Goal: Communication & Community: Participate in discussion

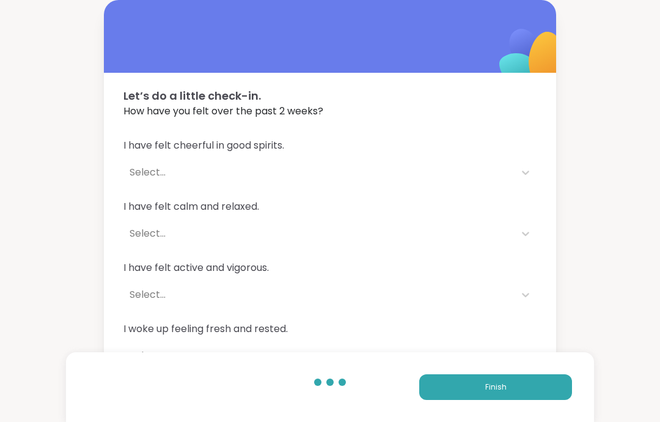
click at [551, 384] on button "Finish" at bounding box center [495, 387] width 153 height 26
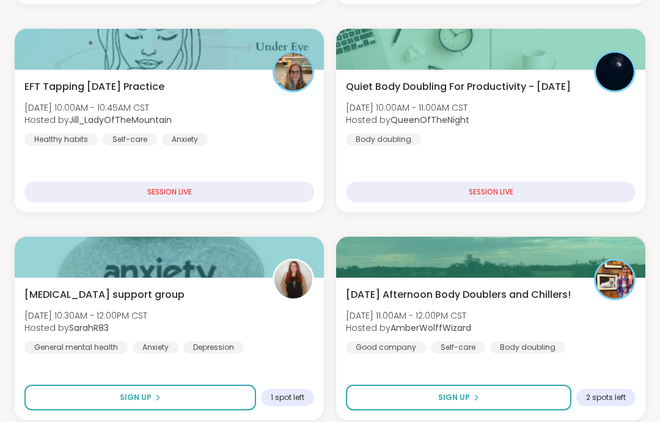
scroll to position [401, 0]
click at [279, 343] on div "Depression & Anxiety support group Fri, Sep 12 | 10:30AM - 12:00PM CST Hosted b…" at bounding box center [169, 320] width 290 height 66
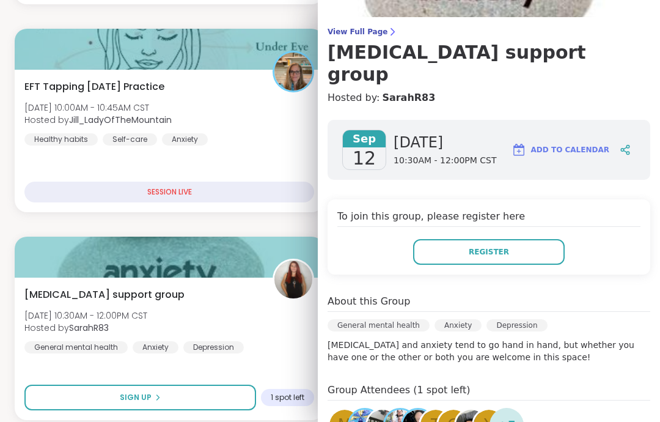
scroll to position [50, 0]
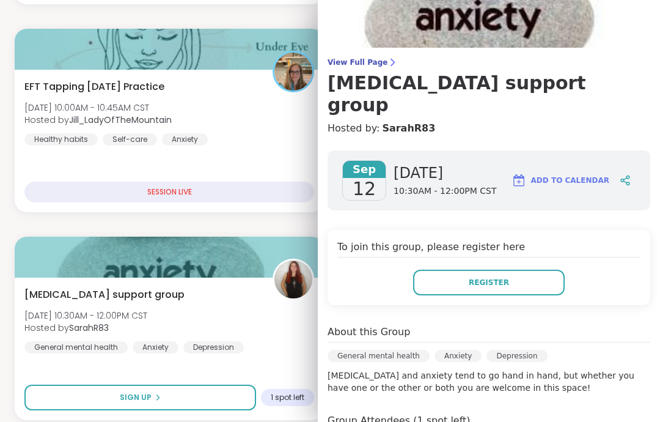
click at [376, 68] on link "View Full Page Depression & Anxiety support group" at bounding box center [489, 86] width 323 height 59
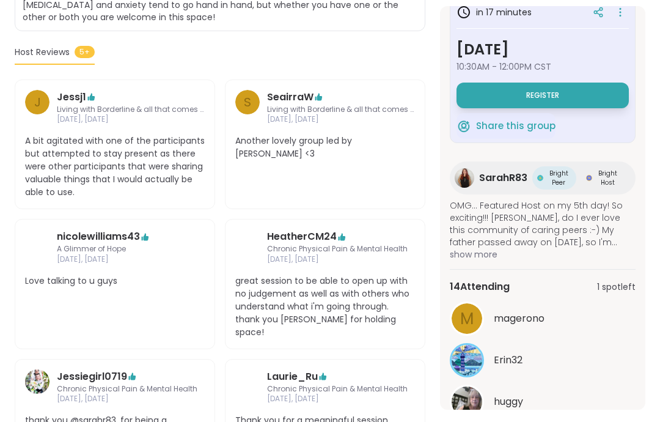
scroll to position [356, 0]
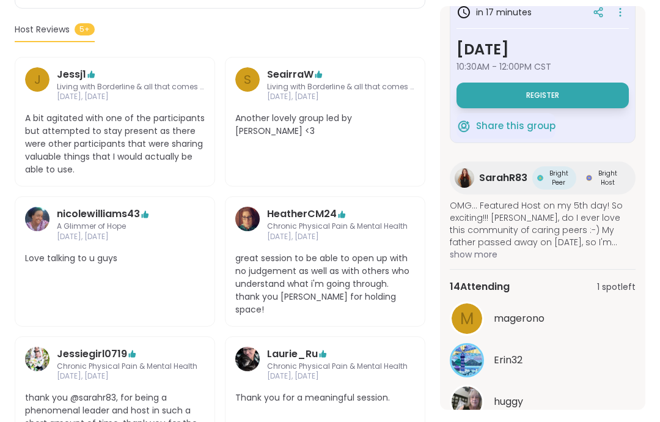
click at [563, 402] on div "huggy" at bounding box center [565, 401] width 142 height 15
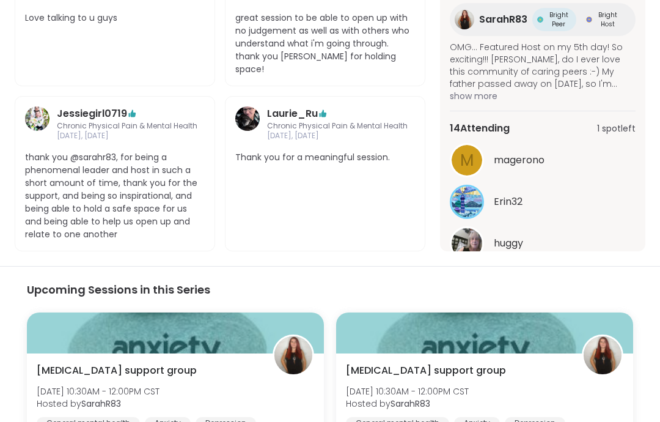
click at [556, 268] on button "See All" at bounding box center [543, 274] width 28 height 13
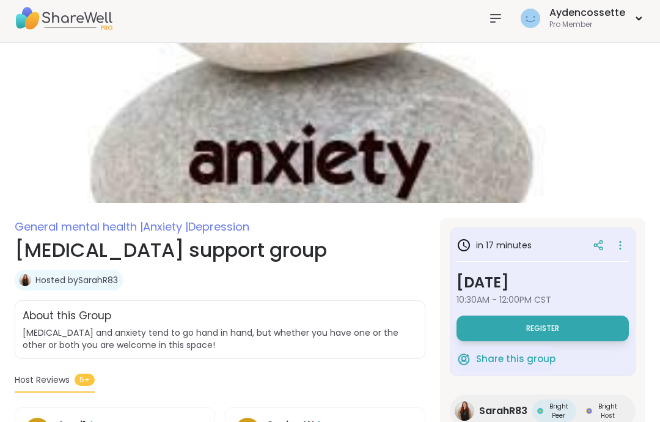
scroll to position [0, 0]
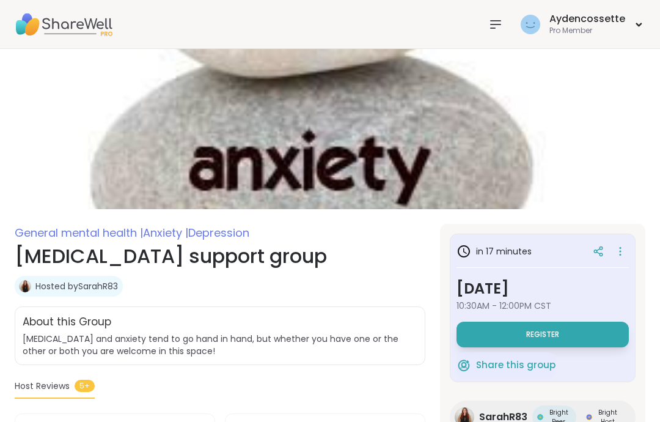
click at [490, 34] on div at bounding box center [495, 24] width 24 height 24
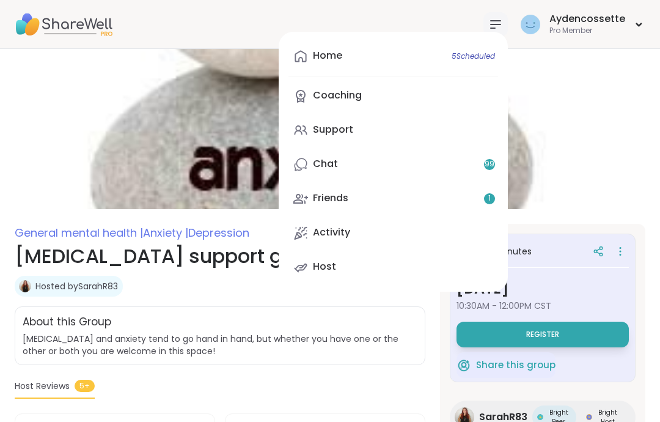
click at [480, 196] on link "Friends 1" at bounding box center [393, 198] width 210 height 29
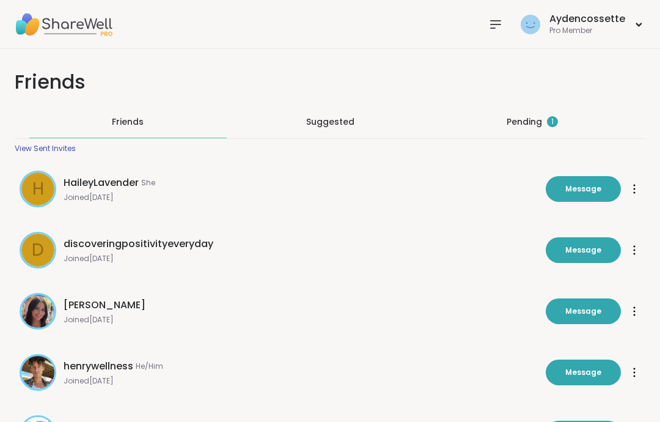
click at [546, 119] on div "Pending 1" at bounding box center [532, 122] width 51 height 12
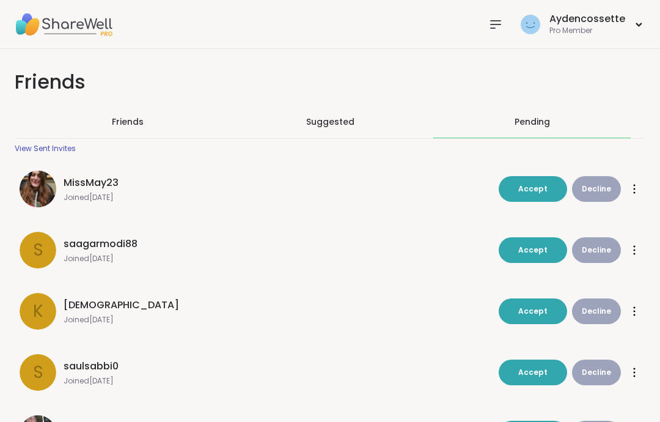
click at [479, 29] on div "Aydencossette Pro Member" at bounding box center [330, 24] width 660 height 49
click at [499, 21] on icon at bounding box center [496, 24] width 10 height 7
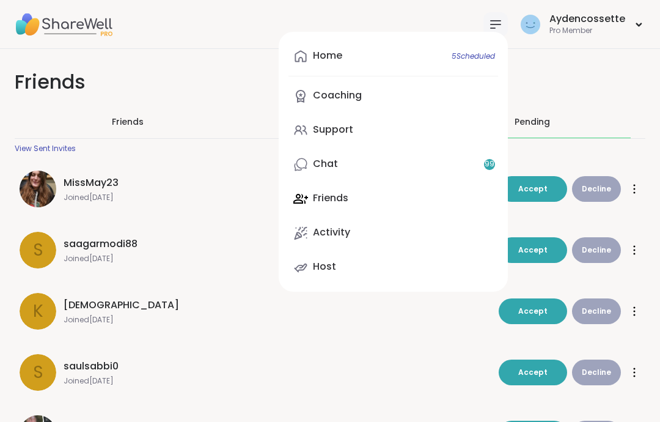
click at [472, 163] on link "Chat 99" at bounding box center [393, 164] width 210 height 29
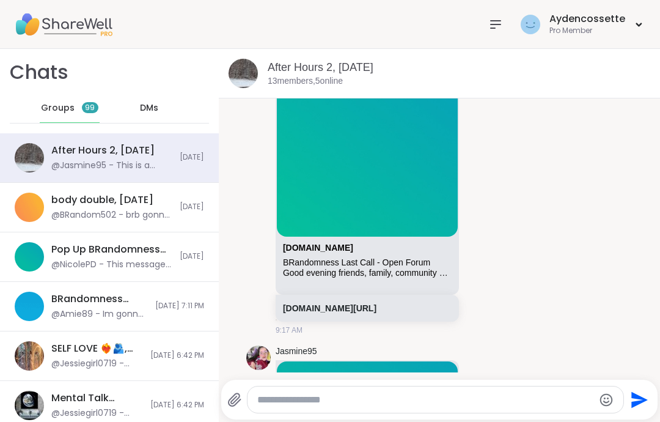
scroll to position [6308, 0]
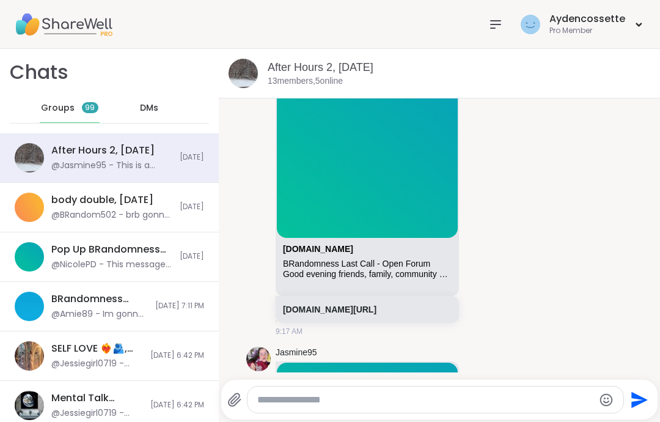
click at [454, 296] on div "sharewellnow.com/session/e0223d28-e90c-4db6-8e5d-bed369d7fd59" at bounding box center [367, 309] width 183 height 27
click at [457, 296] on div "sharewellnow.com/session/e0223d28-e90c-4db6-8e5d-bed369d7fd59" at bounding box center [367, 309] width 183 height 27
click at [376, 304] on link "sharewellnow.com/session/e0223d28-e90c-4db6-8e5d-bed369d7fd59" at bounding box center [330, 309] width 94 height 10
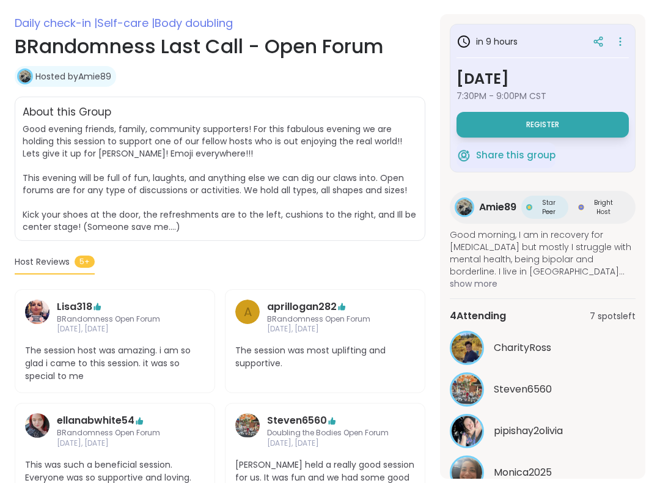
scroll to position [203, 0]
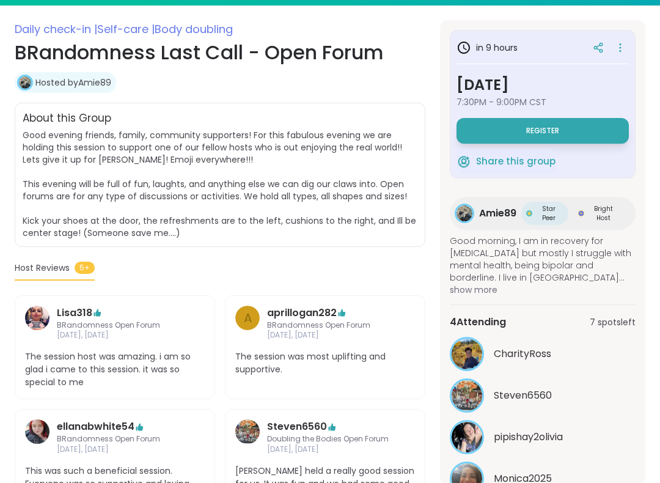
click at [579, 127] on button "Register" at bounding box center [543, 132] width 172 height 26
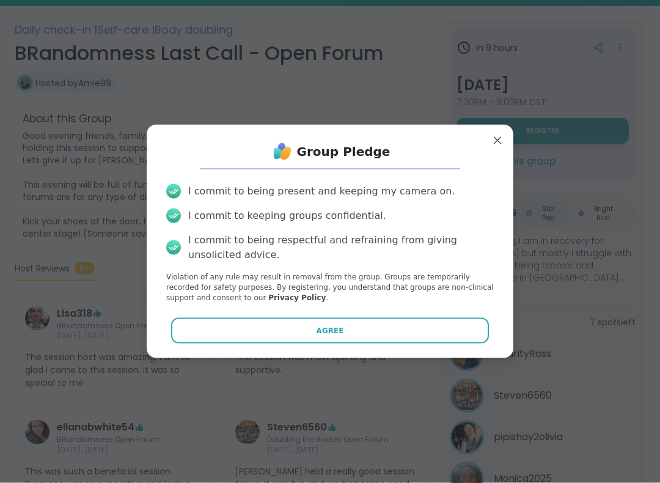
click at [475, 320] on button "Agree" at bounding box center [330, 331] width 318 height 26
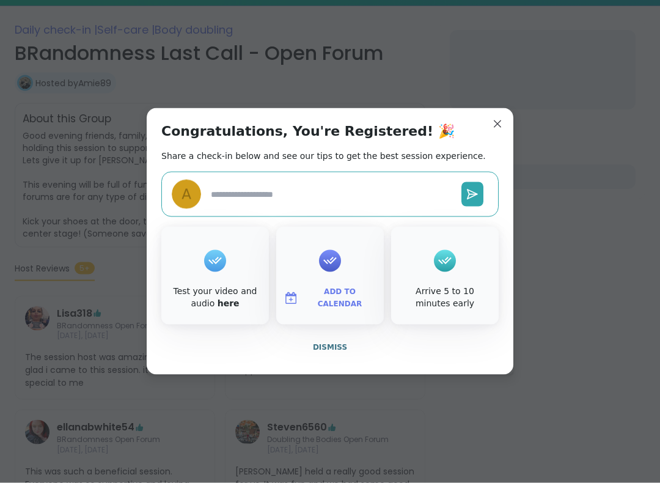
click at [439, 348] on button "Dismiss" at bounding box center [329, 347] width 337 height 26
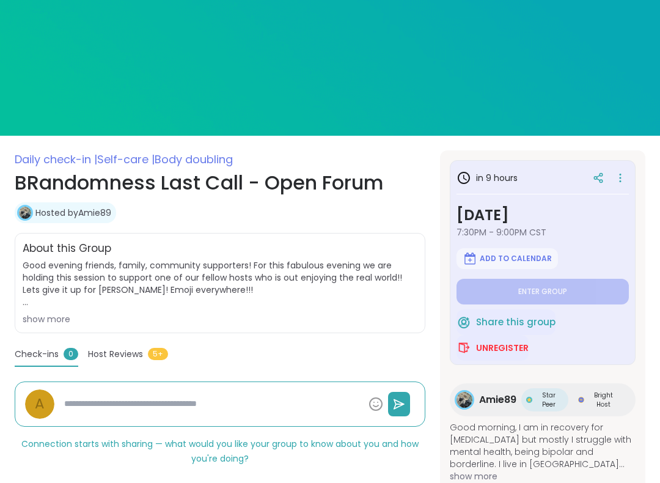
scroll to position [0, 0]
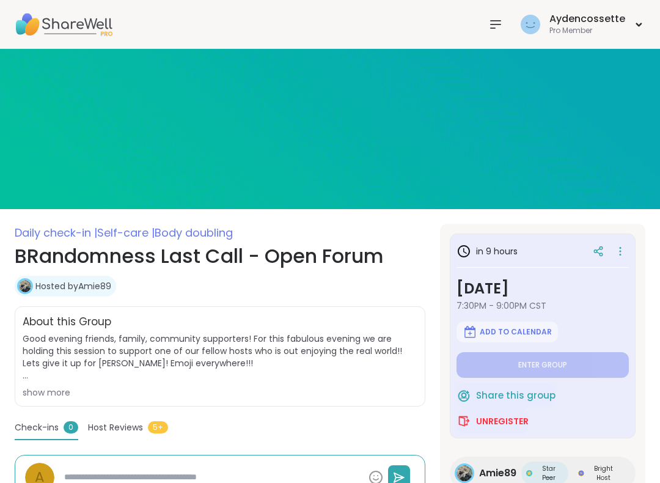
click at [492, 24] on icon at bounding box center [495, 24] width 15 height 15
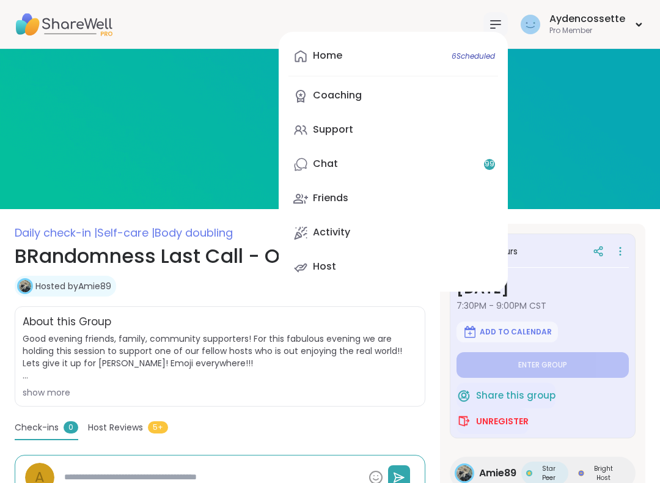
click at [458, 166] on link "Chat 99" at bounding box center [393, 164] width 210 height 29
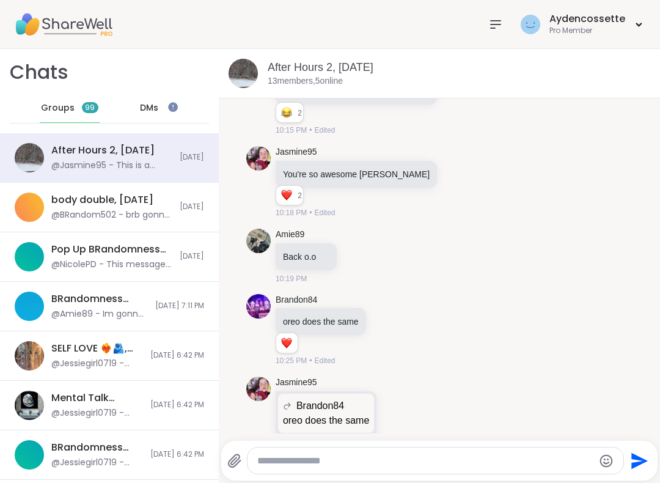
click at [496, 30] on icon at bounding box center [495, 24] width 15 height 15
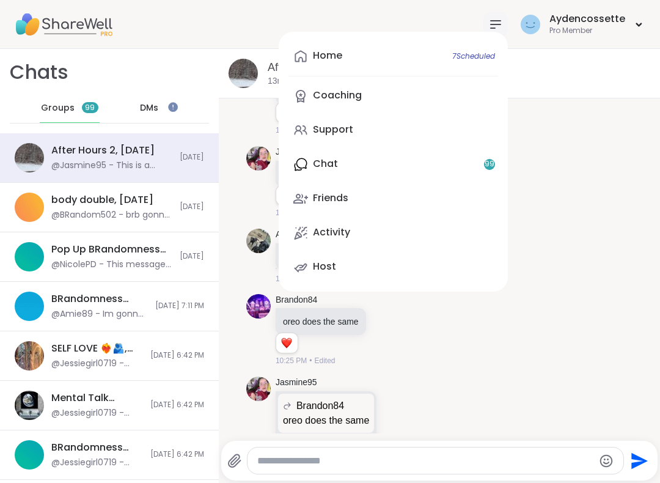
click at [462, 129] on link "Support" at bounding box center [393, 130] width 210 height 29
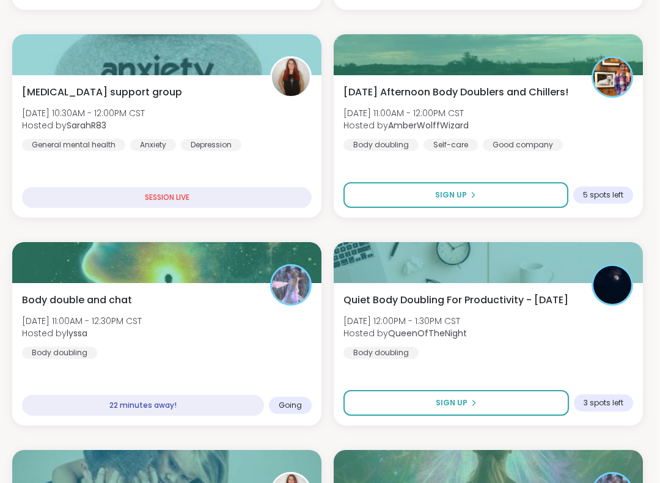
scroll to position [413, 2]
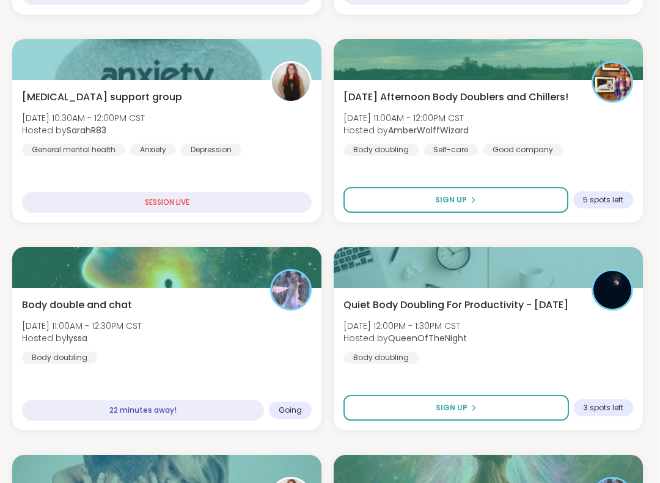
click at [625, 137] on div "[DATE] Afternoon Body Doublers and Chillers! [DATE] 11:00AM - 12:00PM CST Hoste…" at bounding box center [488, 123] width 290 height 66
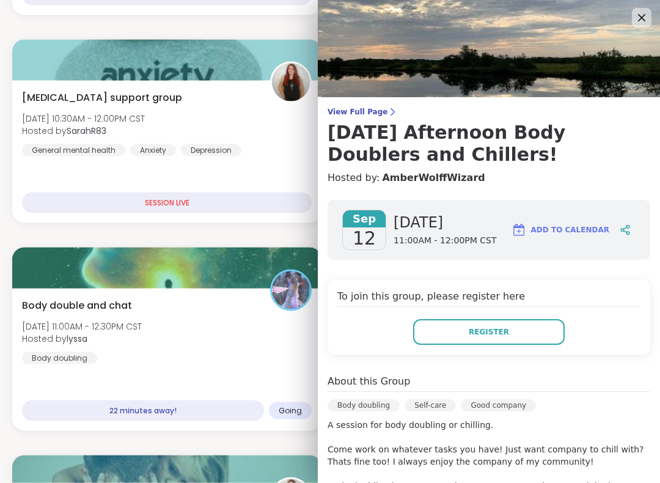
scroll to position [0, 0]
click at [644, 21] on icon at bounding box center [641, 18] width 15 height 15
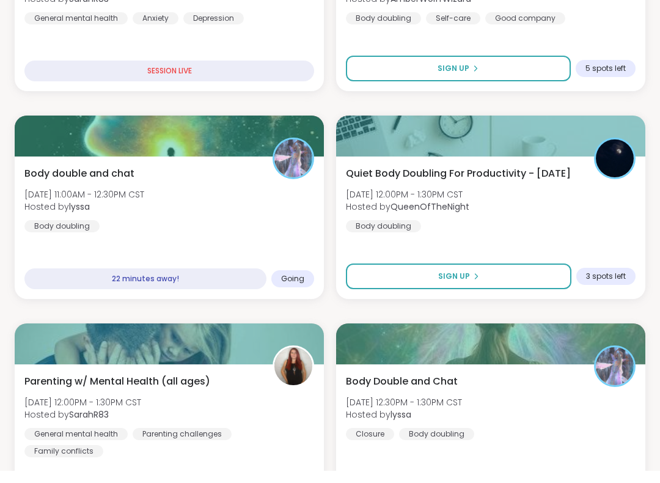
scroll to position [611, 0]
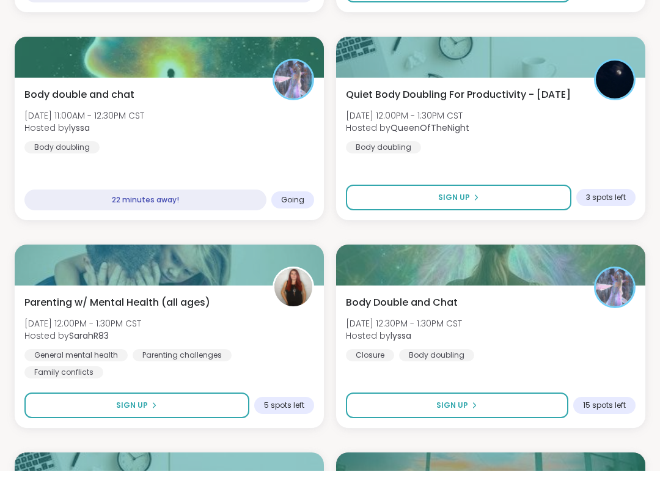
click at [543, 405] on button "Sign Up" at bounding box center [457, 418] width 222 height 26
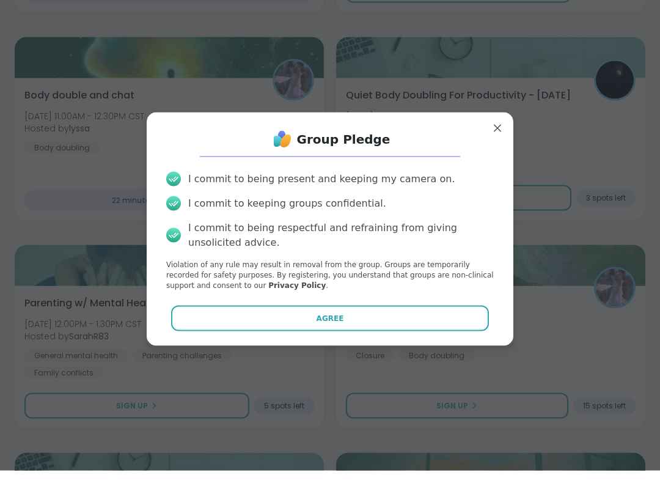
scroll to position [612, 0]
click at [468, 320] on button "Agree" at bounding box center [330, 331] width 318 height 26
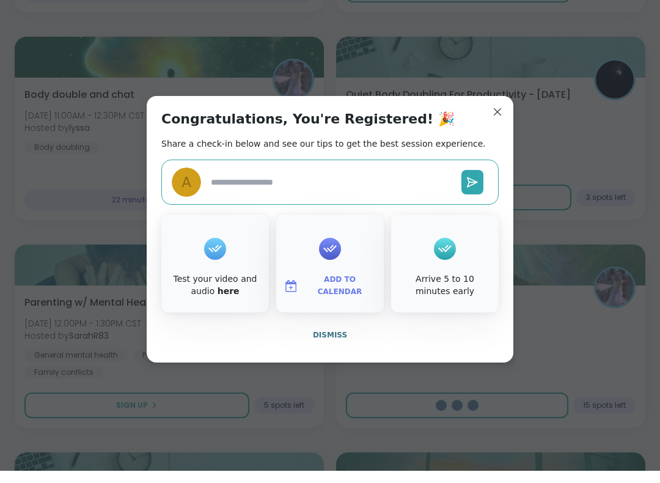
type textarea "*"
click at [485, 334] on button "Dismiss" at bounding box center [329, 347] width 337 height 26
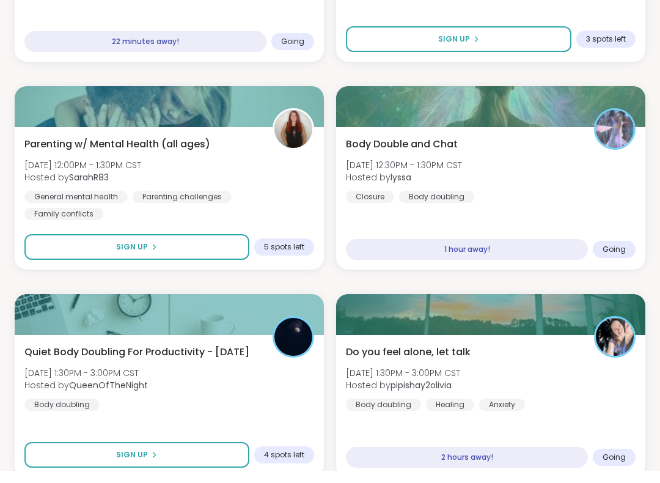
scroll to position [774, 0]
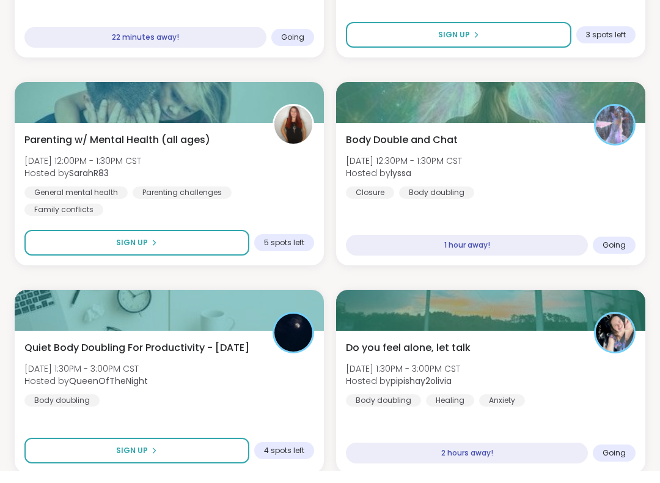
click at [579, 374] on div "Do you feel alone, let talk Fri, Sep 12 | 1:30PM - 3:00PM CST Hosted by pipisha…" at bounding box center [491, 386] width 290 height 66
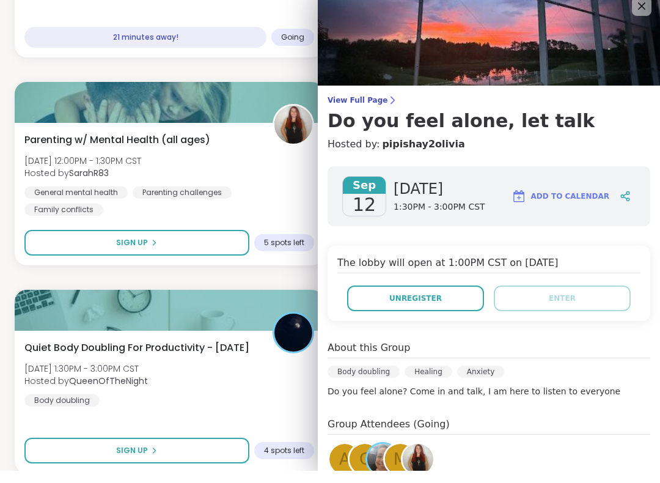
scroll to position [-1, 0]
click at [654, 27] on img at bounding box center [489, 49] width 342 height 98
click at [655, 18] on img at bounding box center [489, 49] width 342 height 98
click at [652, 17] on img at bounding box center [489, 49] width 342 height 98
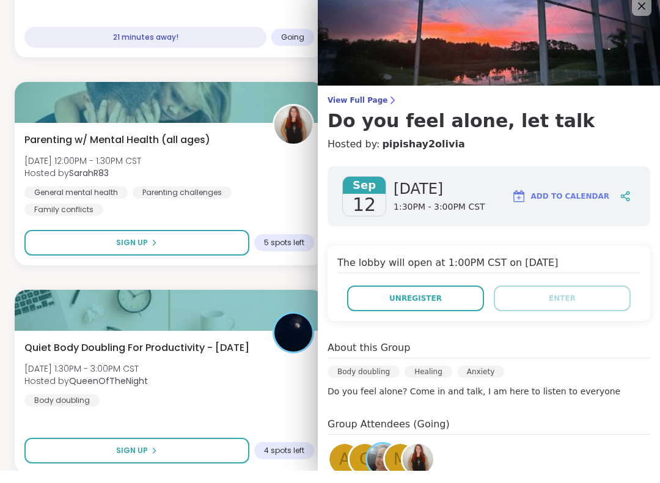
click at [652, 4] on img at bounding box center [489, 49] width 342 height 98
click at [656, 24] on img at bounding box center [489, 49] width 342 height 98
click at [647, 26] on img at bounding box center [489, 49] width 342 height 98
click at [641, 21] on img at bounding box center [489, 49] width 342 height 98
click at [651, 17] on img at bounding box center [489, 49] width 342 height 98
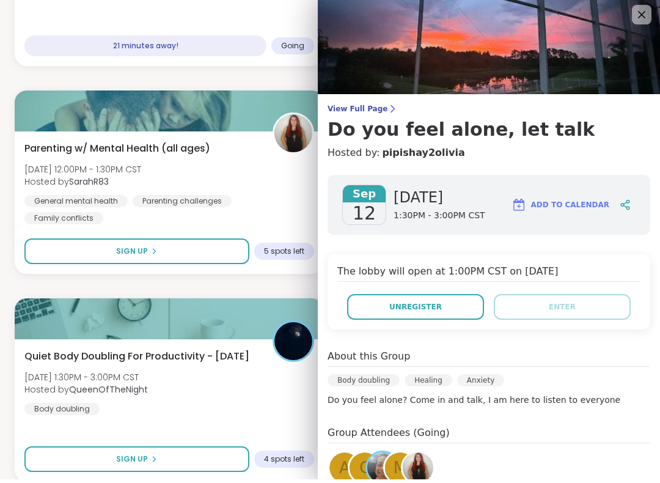
click at [637, 21] on icon at bounding box center [641, 18] width 15 height 15
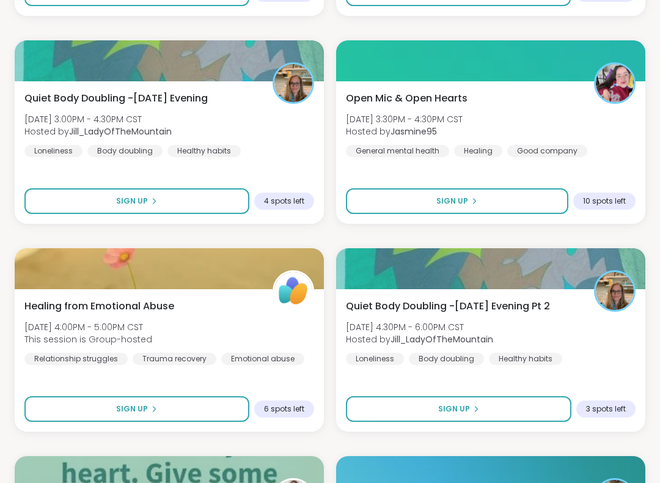
scroll to position [1649, 0]
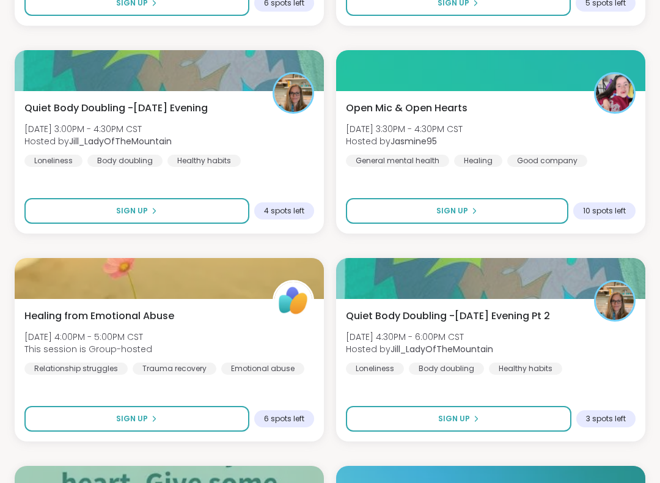
click at [626, 180] on div "Open Mic & Open Hearts Fri, Sep 12 | 3:30PM - 4:30PM CST Hosted by Jasmine95 Ge…" at bounding box center [490, 163] width 309 height 142
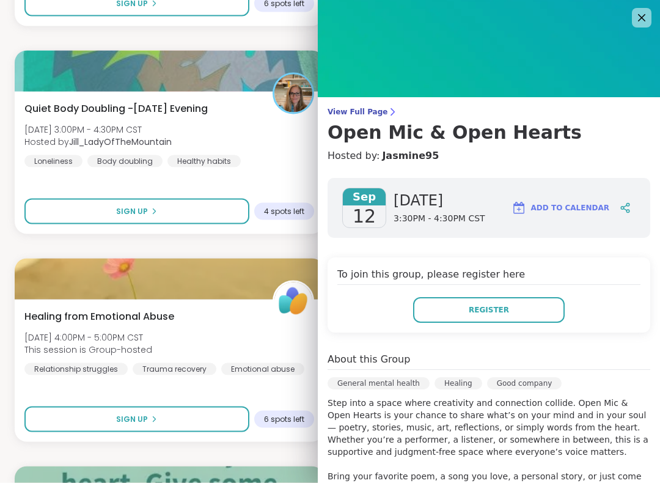
scroll to position [0, 0]
click at [641, 12] on icon at bounding box center [641, 18] width 15 height 15
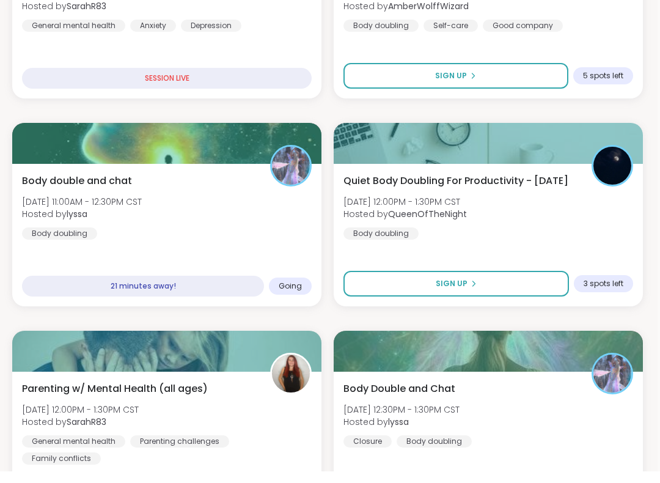
scroll to position [526, 2]
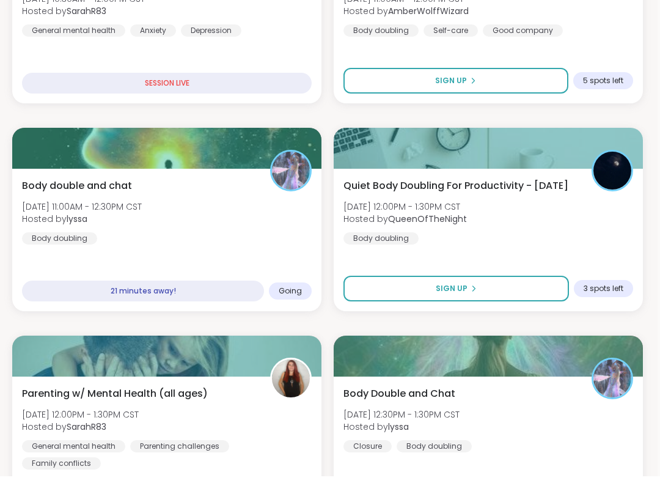
click at [300, 265] on div "Body double and chat Fri, Sep 12 | 11:00AM - 12:30PM CST Hosted by lyssa Body d…" at bounding box center [166, 247] width 309 height 142
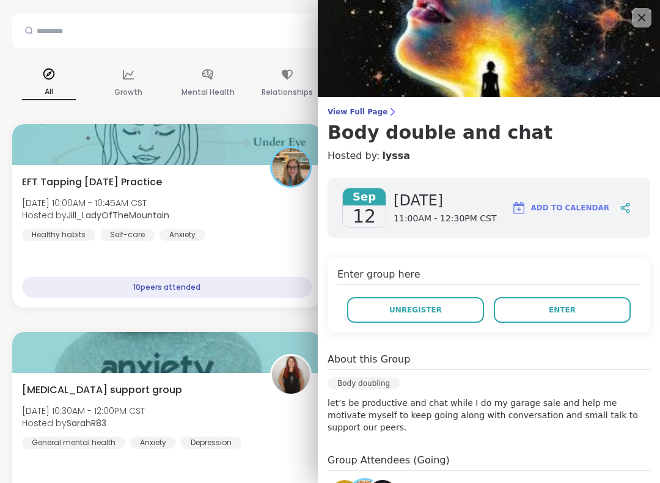
scroll to position [0, 2]
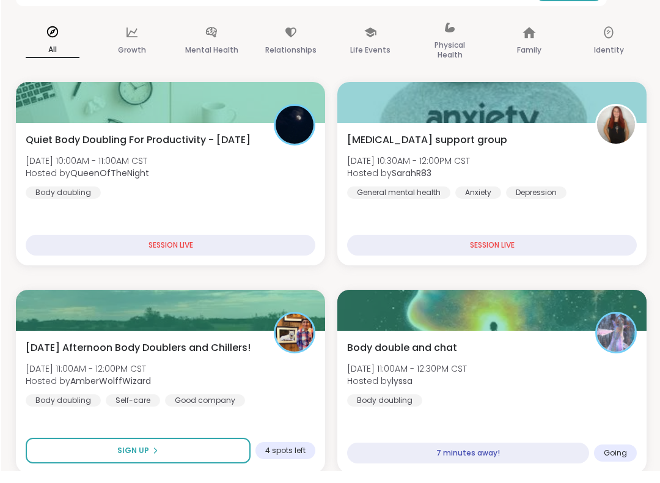
scroll to position [152, 0]
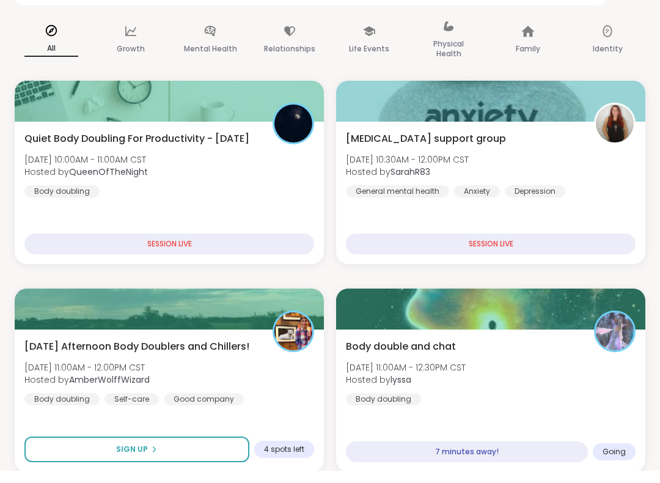
click at [579, 362] on div "Body double and chat [DATE] 11:00AM - 12:30PM CST Hosted by lyssa Body doubling" at bounding box center [491, 384] width 290 height 66
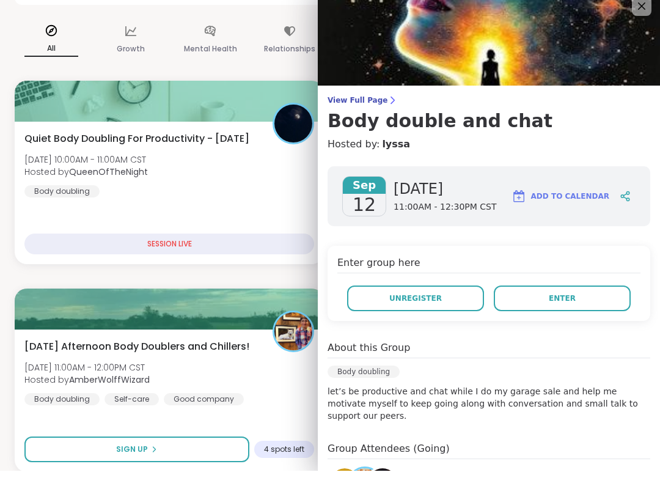
scroll to position [0, 0]
click at [611, 298] on button "Enter" at bounding box center [562, 311] width 137 height 26
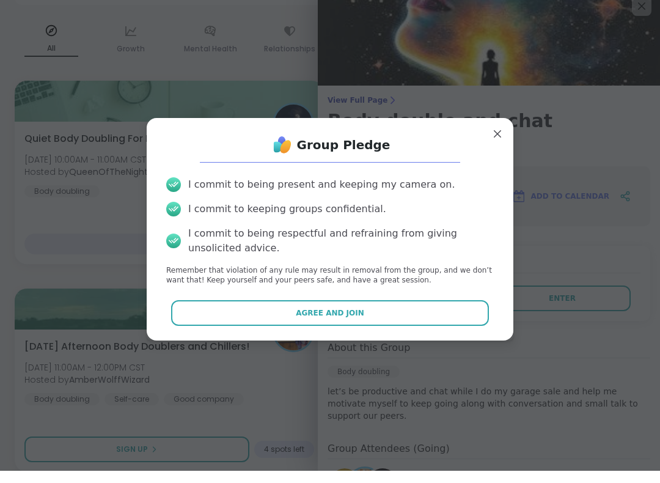
click at [487, 319] on button "Agree and Join" at bounding box center [330, 325] width 318 height 26
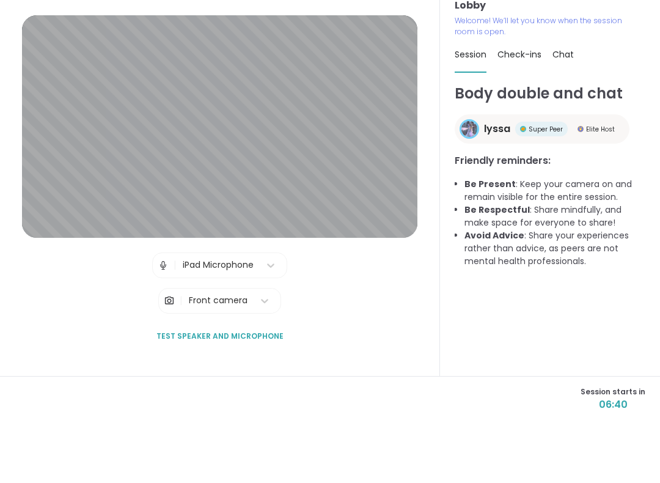
scroll to position [12, 0]
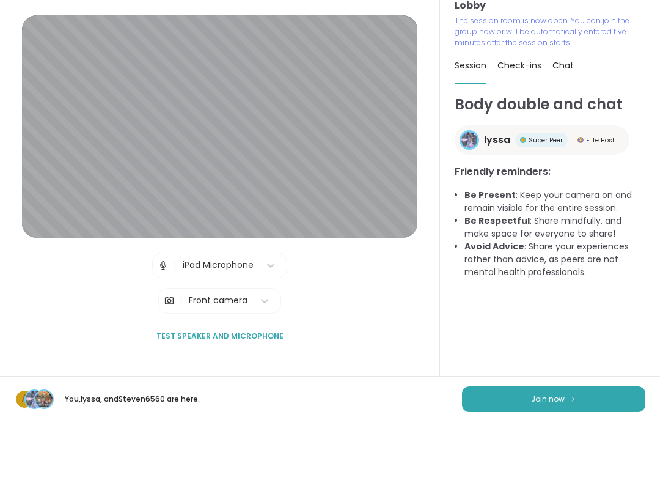
click at [623, 447] on button "Join now" at bounding box center [553, 460] width 183 height 26
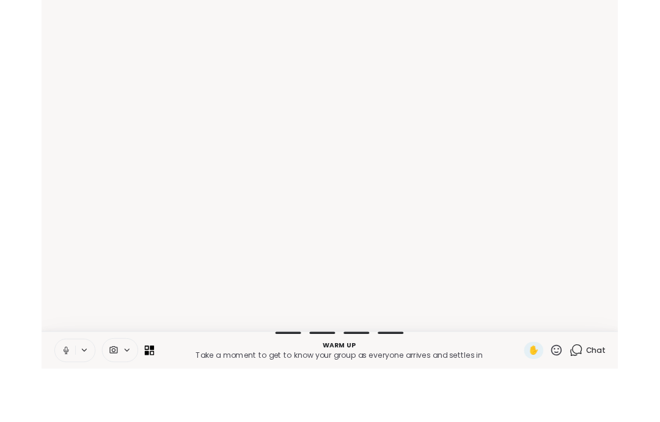
scroll to position [0, 0]
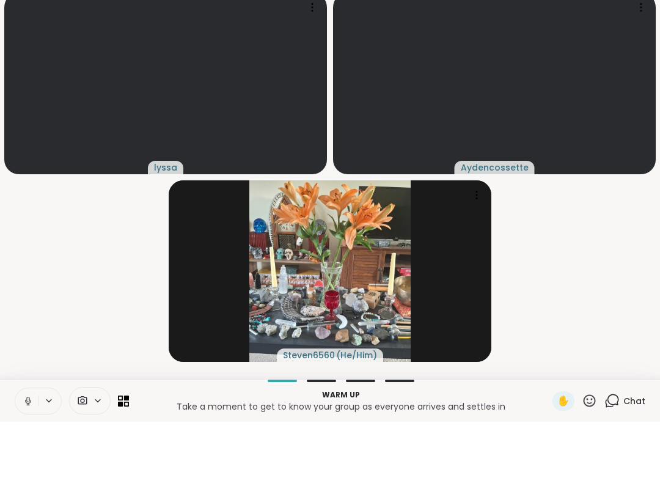
click at [37, 449] on button at bounding box center [26, 462] width 23 height 26
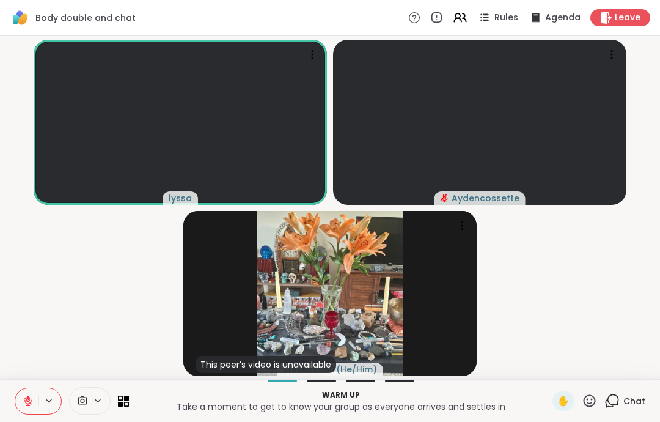
click at [27, 408] on button at bounding box center [26, 401] width 23 height 26
click at [26, 407] on button at bounding box center [26, 401] width 23 height 26
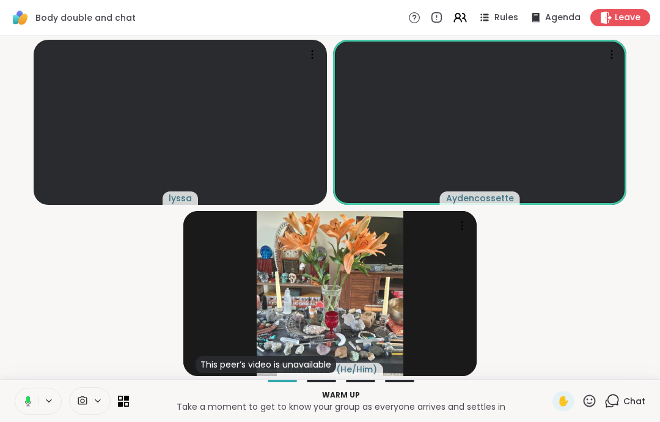
click at [25, 401] on icon at bounding box center [28, 400] width 7 height 10
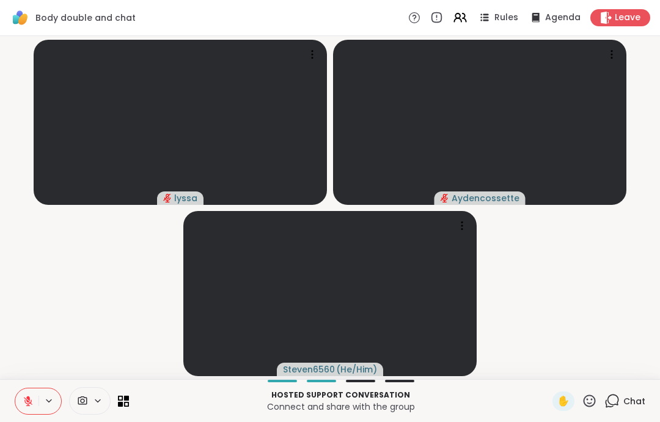
click at [24, 411] on button at bounding box center [26, 401] width 23 height 26
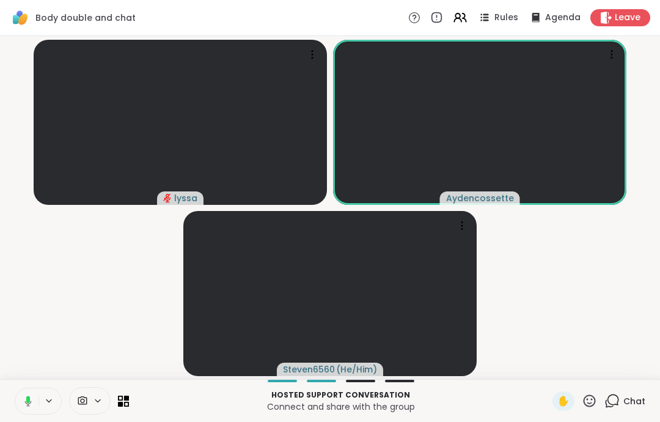
click at [17, 384] on div "Hosted support conversation Connect and share with the group ✋ Chat" at bounding box center [330, 400] width 660 height 43
click at [31, 408] on button at bounding box center [25, 401] width 25 height 26
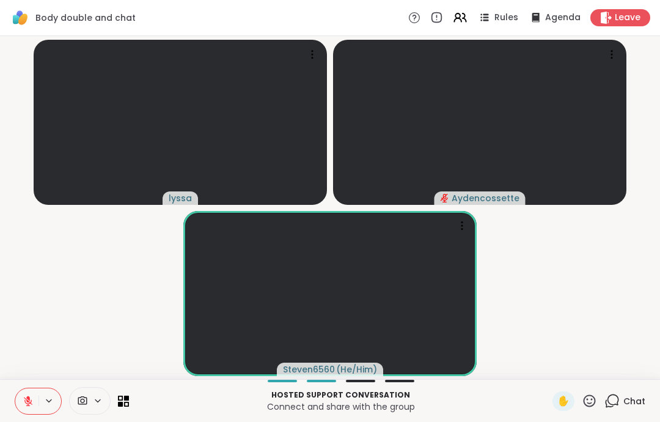
click at [26, 400] on icon at bounding box center [28, 400] width 11 height 11
click at [23, 410] on button at bounding box center [26, 401] width 23 height 26
click at [23, 409] on button at bounding box center [26, 401] width 23 height 26
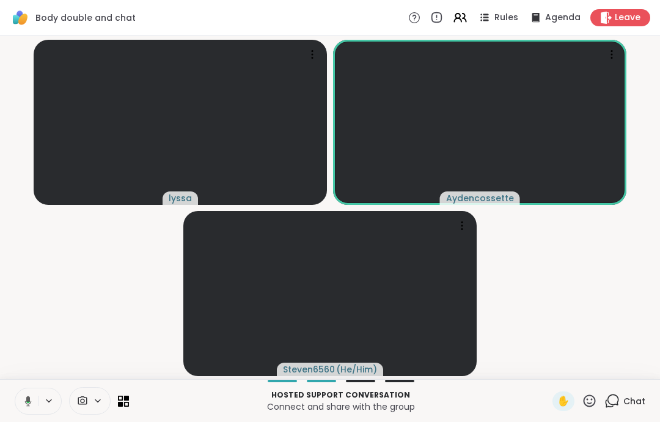
click at [26, 402] on icon at bounding box center [28, 400] width 7 height 10
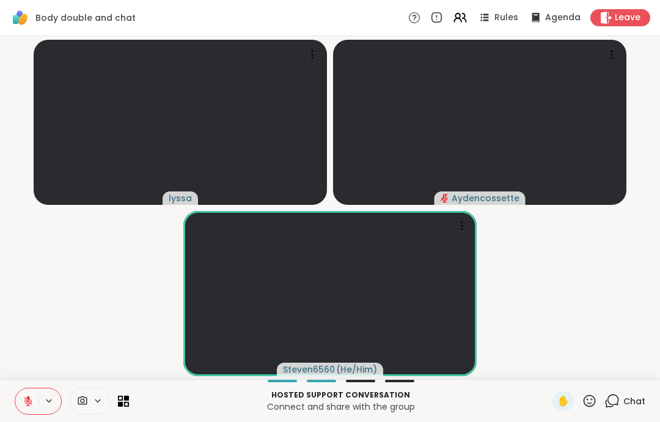
click at [24, 408] on button at bounding box center [26, 401] width 23 height 26
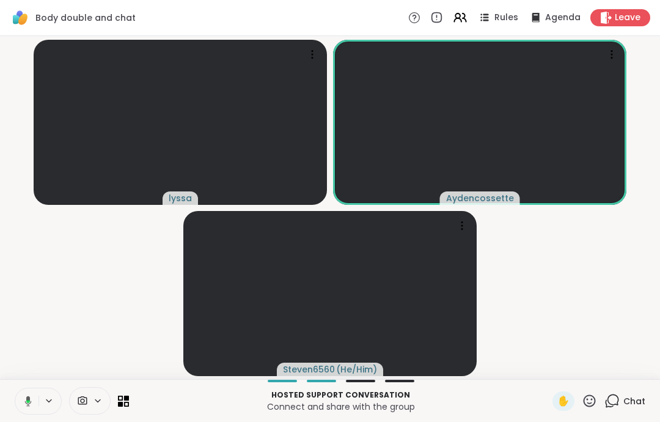
click at [26, 408] on button at bounding box center [25, 401] width 25 height 26
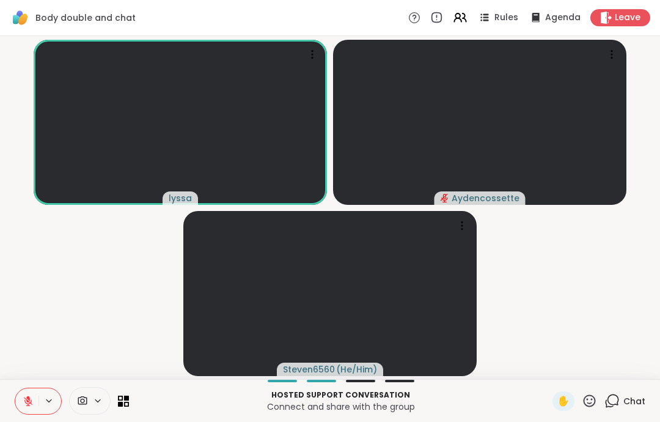
click at [26, 401] on icon at bounding box center [28, 400] width 11 height 11
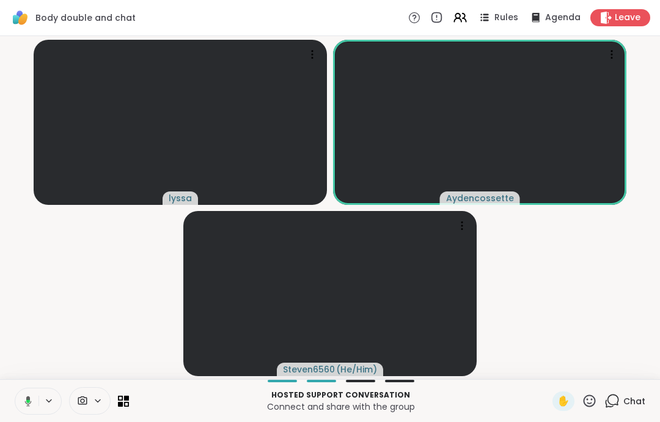
click at [23, 400] on icon at bounding box center [26, 400] width 11 height 11
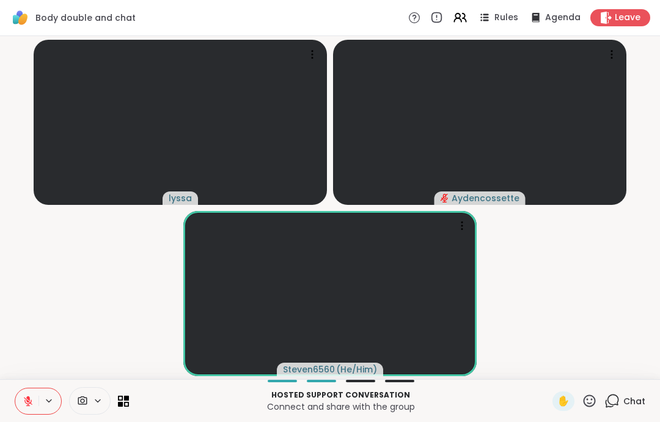
click at [21, 395] on button at bounding box center [26, 401] width 23 height 26
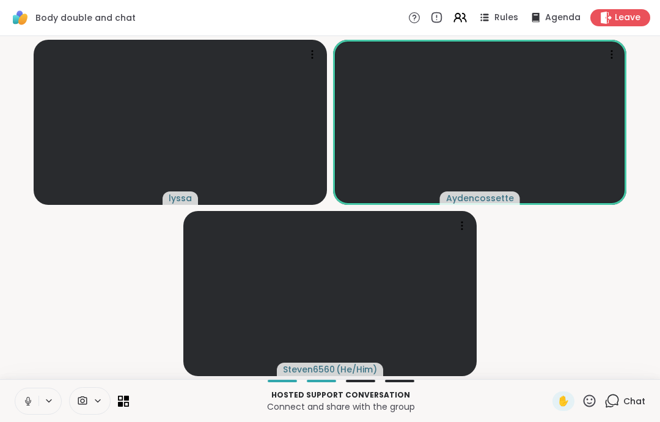
click at [28, 400] on icon at bounding box center [28, 400] width 11 height 11
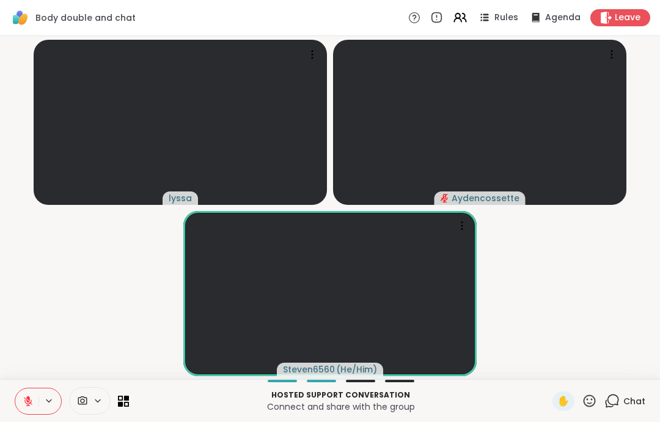
click at [24, 412] on button at bounding box center [26, 401] width 23 height 26
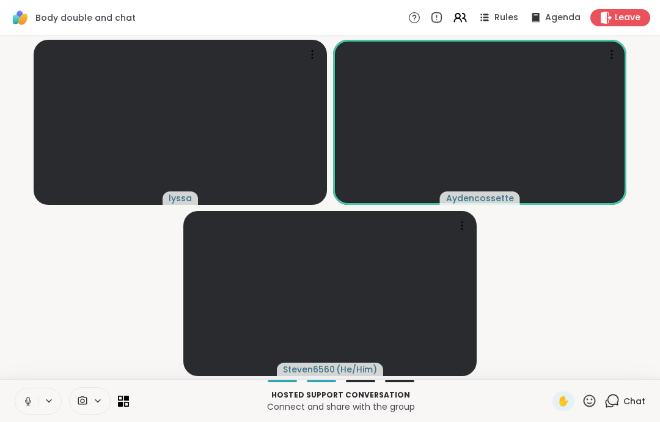
click at [26, 408] on button at bounding box center [26, 401] width 23 height 26
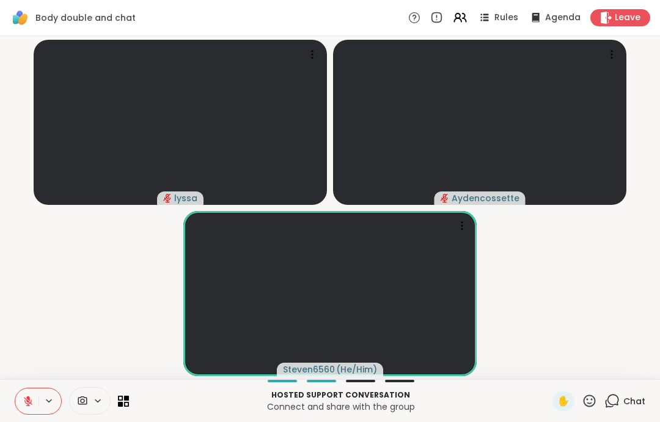
click at [21, 398] on button at bounding box center [26, 401] width 23 height 26
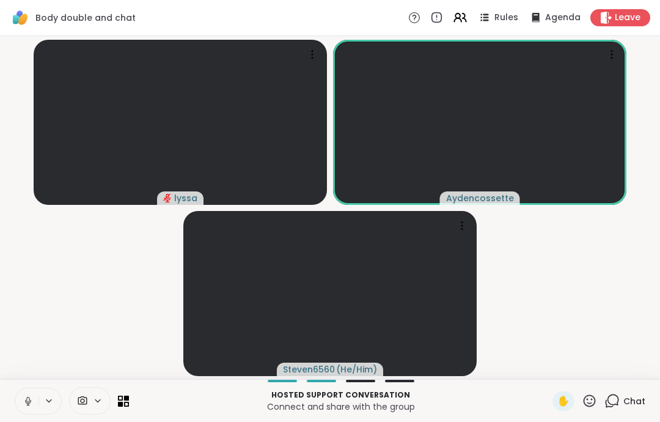
click at [26, 411] on button at bounding box center [26, 401] width 23 height 26
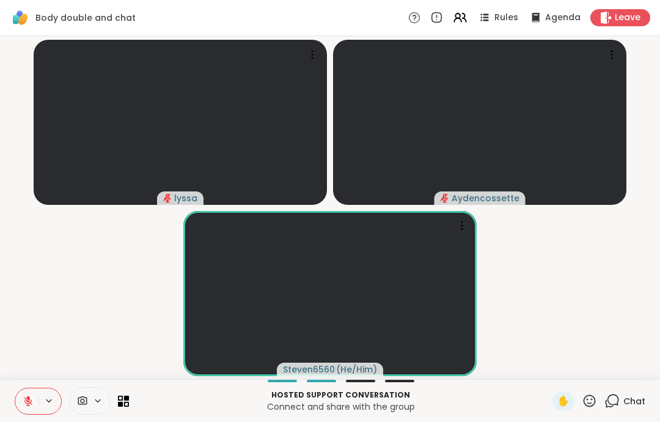
click at [29, 397] on icon at bounding box center [28, 397] width 4 height 5
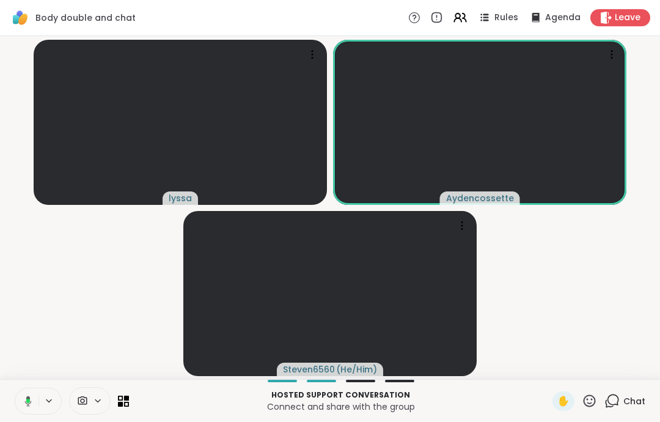
click at [22, 409] on button at bounding box center [25, 401] width 25 height 26
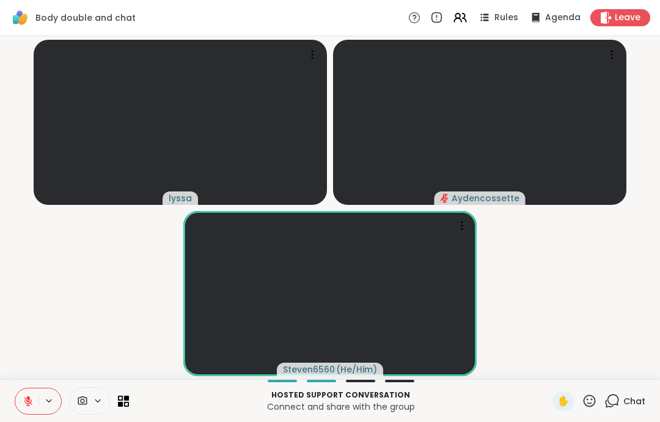
click at [23, 389] on button at bounding box center [26, 401] width 23 height 26
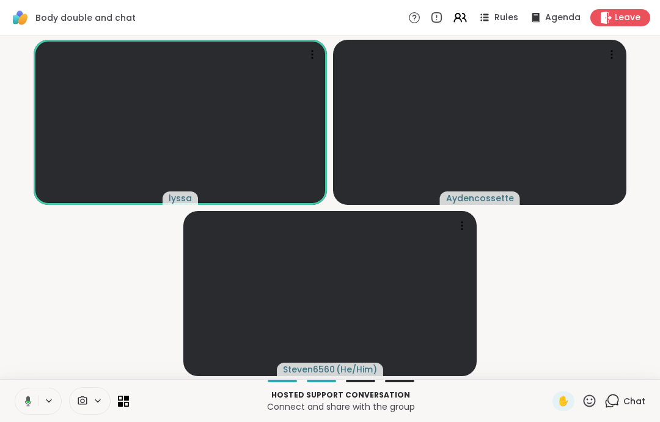
click at [17, 411] on button at bounding box center [25, 401] width 25 height 26
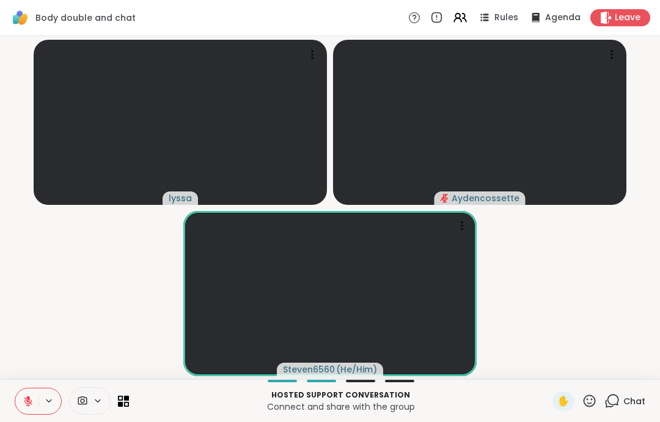
click at [24, 406] on icon at bounding box center [28, 400] width 11 height 11
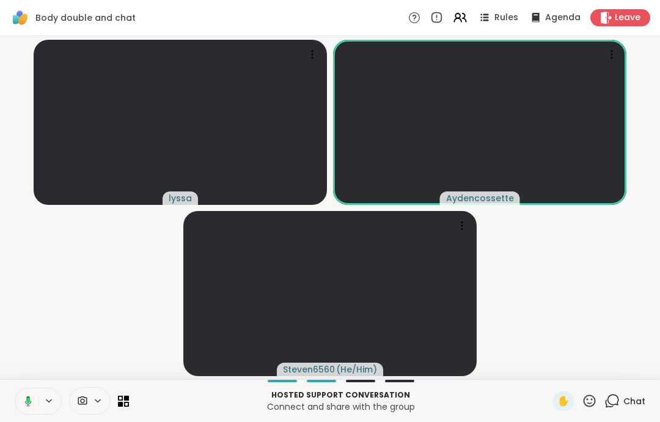
click at [24, 413] on button at bounding box center [25, 401] width 25 height 26
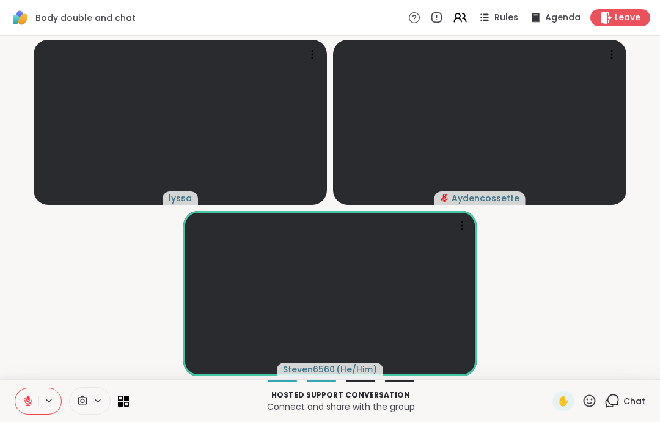
click at [23, 402] on icon at bounding box center [28, 400] width 11 height 11
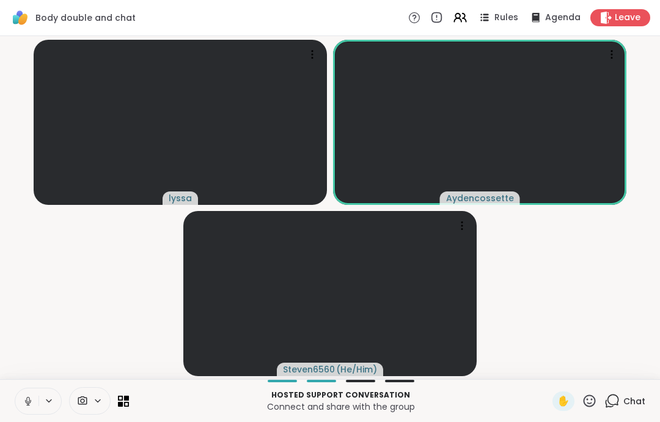
click at [21, 397] on button at bounding box center [26, 401] width 23 height 26
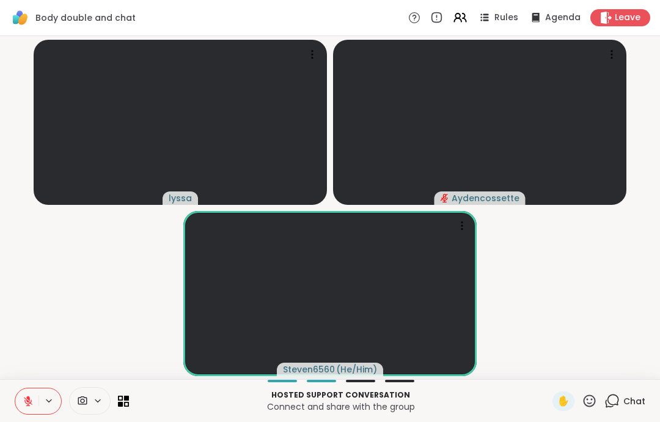
click at [21, 411] on button at bounding box center [26, 401] width 23 height 26
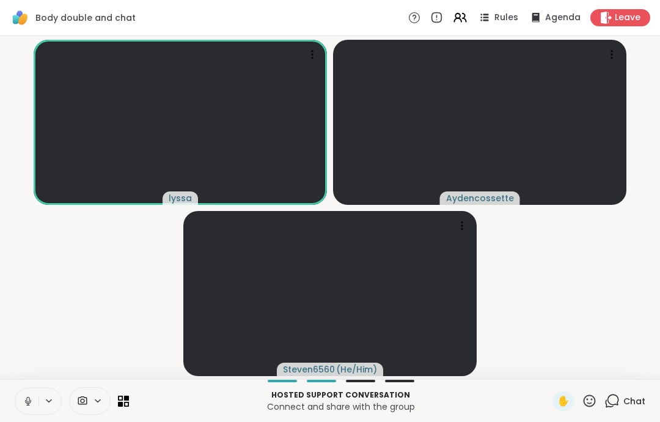
click at [21, 400] on button at bounding box center [26, 401] width 23 height 26
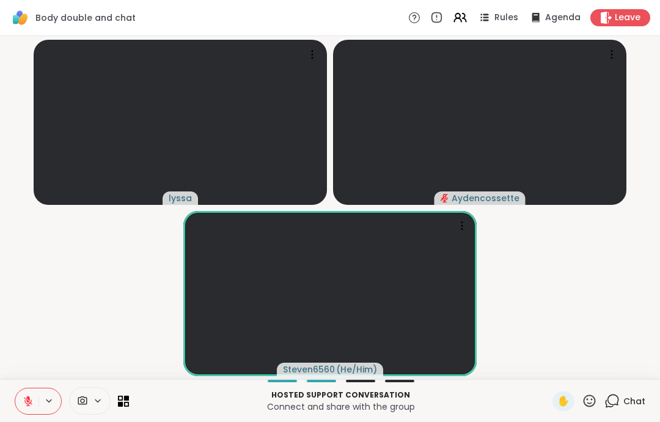
click at [26, 410] on button at bounding box center [26, 401] width 23 height 26
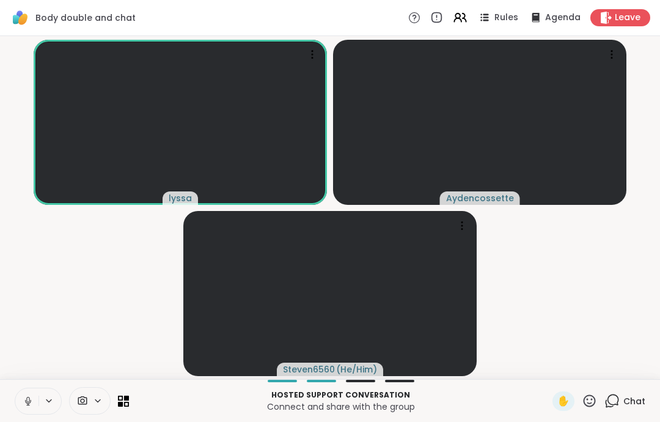
click at [18, 401] on button at bounding box center [26, 401] width 23 height 26
click at [31, 400] on icon at bounding box center [28, 401] width 9 height 9
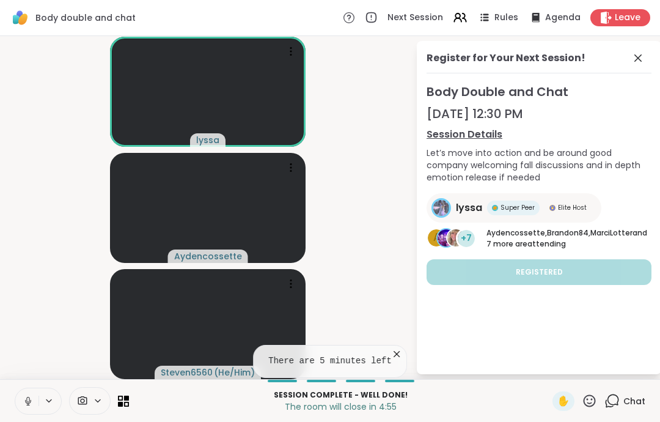
click at [637, 64] on icon at bounding box center [638, 58] width 15 height 15
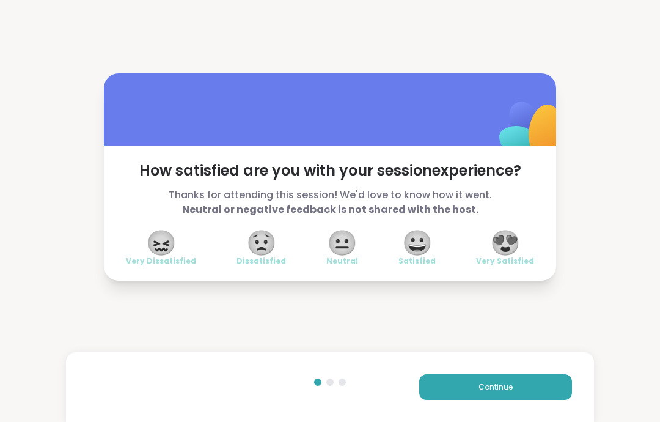
click at [525, 397] on button "Continue" at bounding box center [495, 387] width 153 height 26
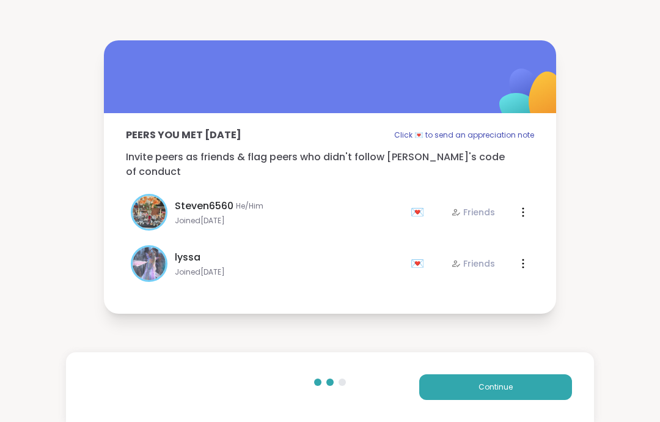
click at [524, 397] on button "Continue" at bounding box center [495, 387] width 153 height 26
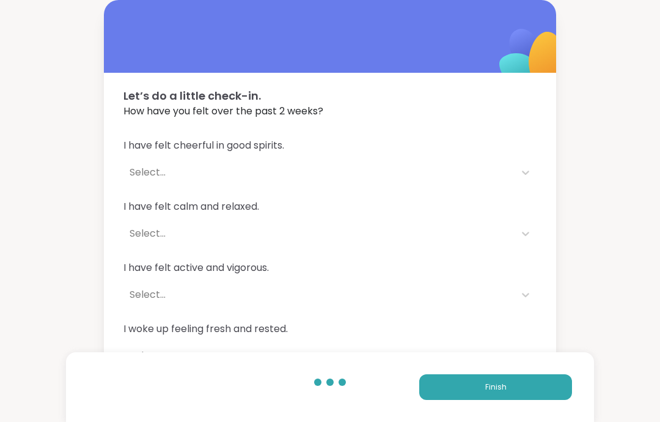
click at [559, 384] on button "Finish" at bounding box center [495, 387] width 153 height 26
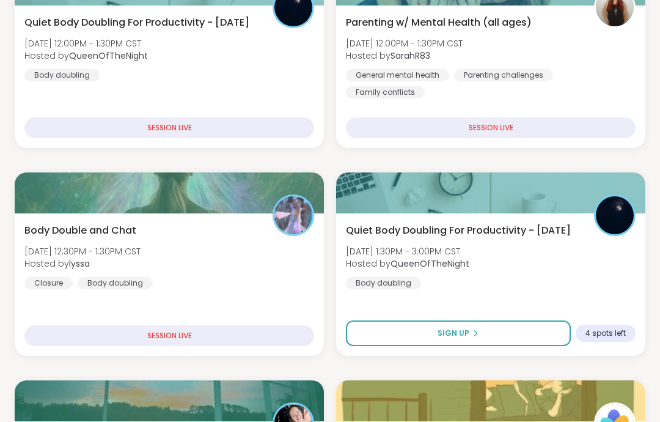
scroll to position [280, 0]
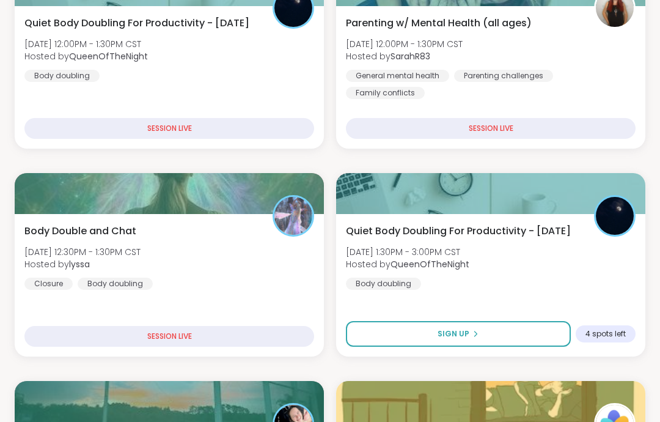
click at [267, 243] on div "Body Double and Chat [DATE] 12:30PM - 1:30PM CST Hosted by lyssa Closure Body d…" at bounding box center [169, 257] width 290 height 66
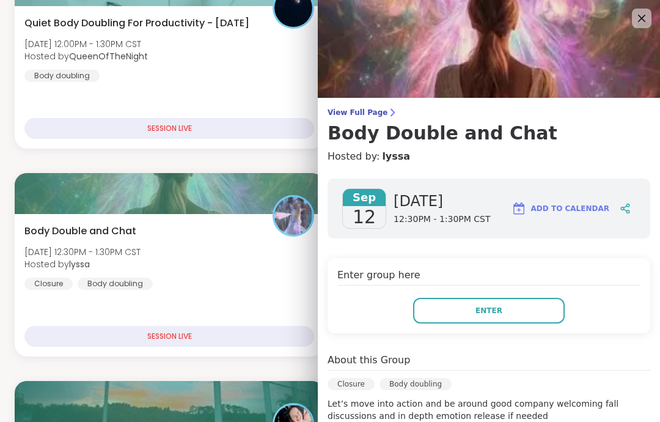
click at [530, 316] on button "Enter" at bounding box center [489, 311] width 152 height 26
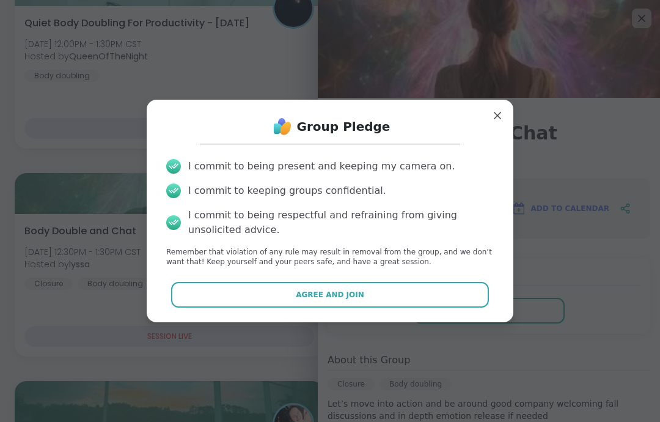
click at [477, 307] on button "Agree and Join" at bounding box center [330, 295] width 318 height 26
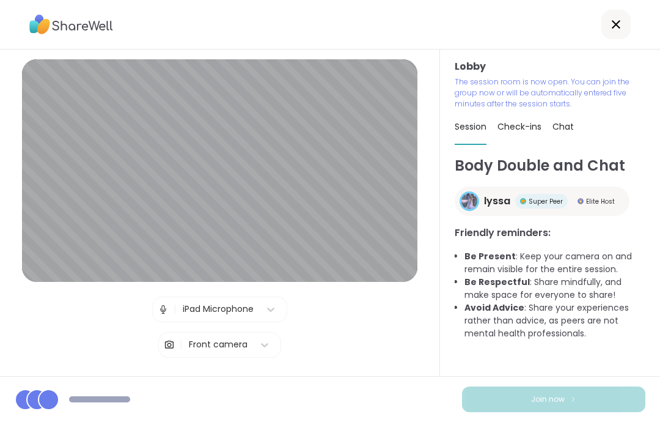
scroll to position [49, 0]
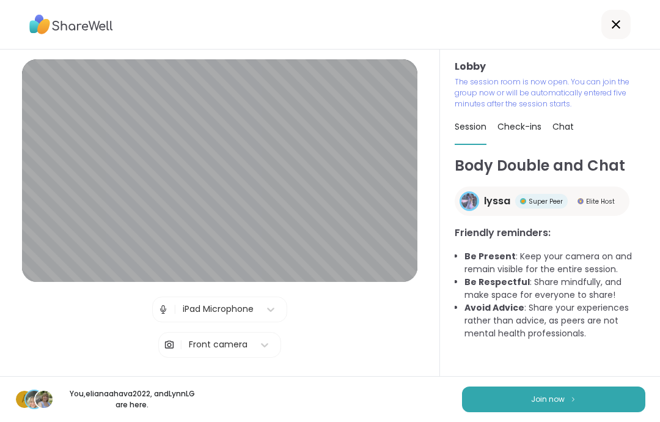
click at [581, 398] on button "Join now" at bounding box center [553, 399] width 183 height 26
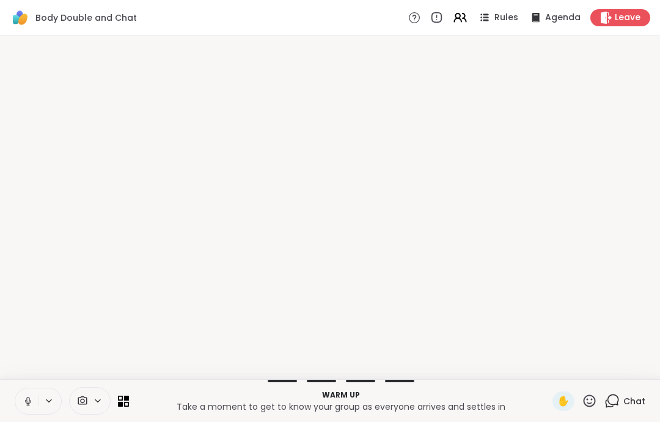
scroll to position [0, 0]
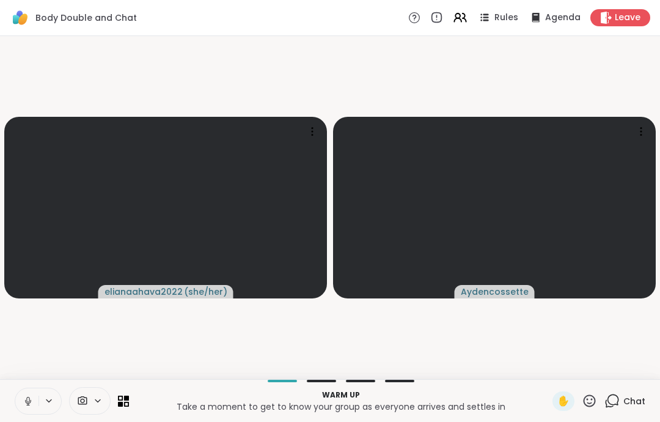
click at [18, 394] on button at bounding box center [26, 401] width 23 height 26
click at [23, 401] on icon at bounding box center [28, 400] width 11 height 11
click at [23, 404] on icon at bounding box center [28, 400] width 11 height 11
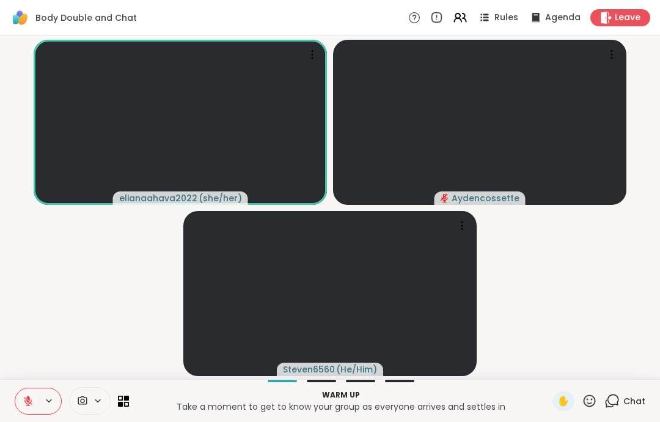
click at [28, 395] on icon at bounding box center [28, 400] width 11 height 11
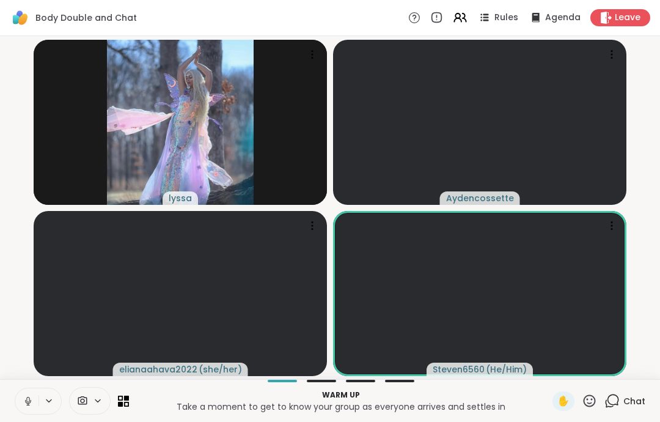
click at [24, 403] on icon at bounding box center [28, 400] width 11 height 11
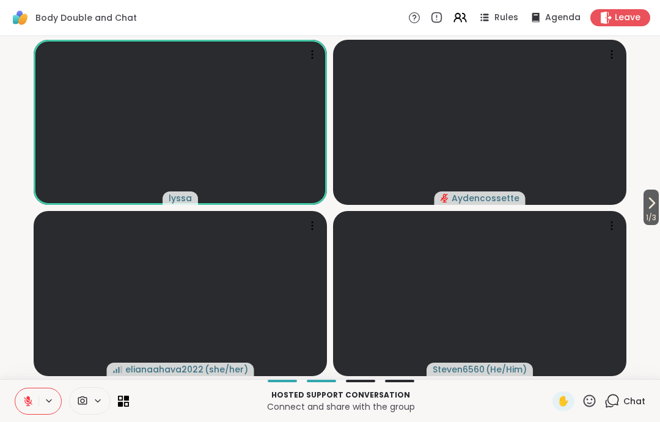
click at [24, 401] on icon at bounding box center [28, 400] width 11 height 11
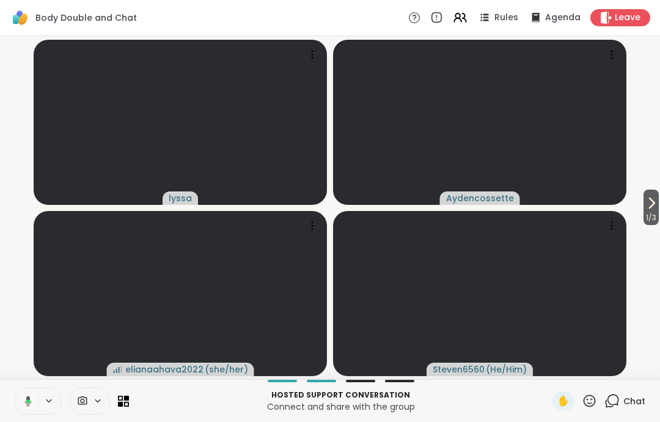
click at [28, 401] on icon at bounding box center [28, 400] width 4 height 3
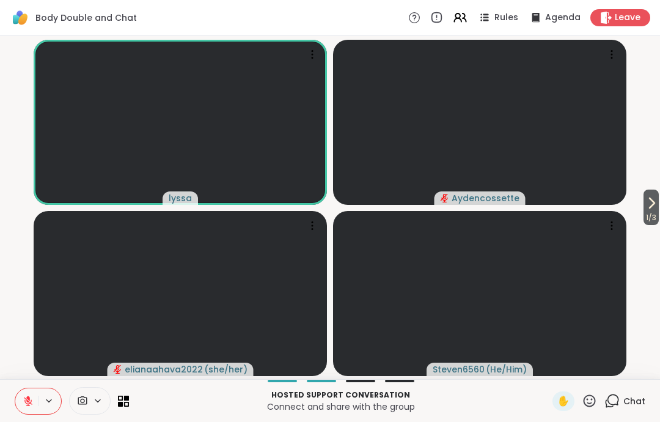
click at [30, 410] on button at bounding box center [26, 401] width 23 height 26
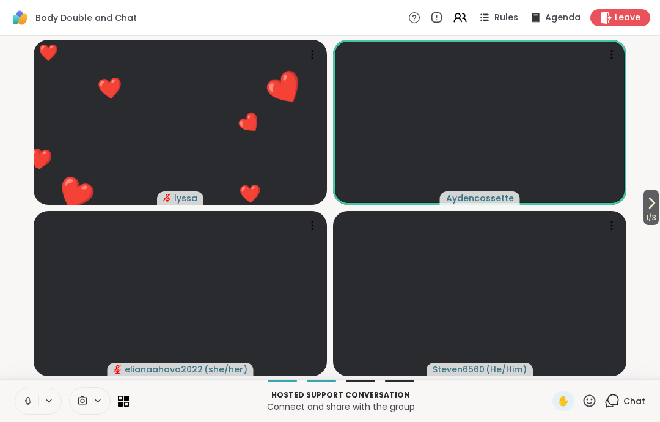
click at [22, 400] on button at bounding box center [26, 401] width 23 height 26
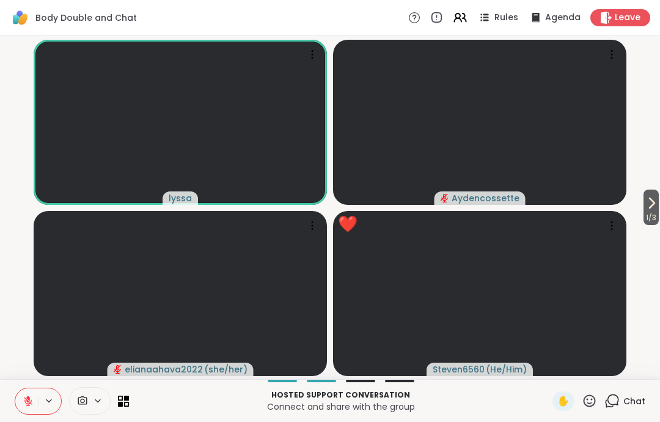
click at [32, 398] on icon at bounding box center [28, 400] width 11 height 11
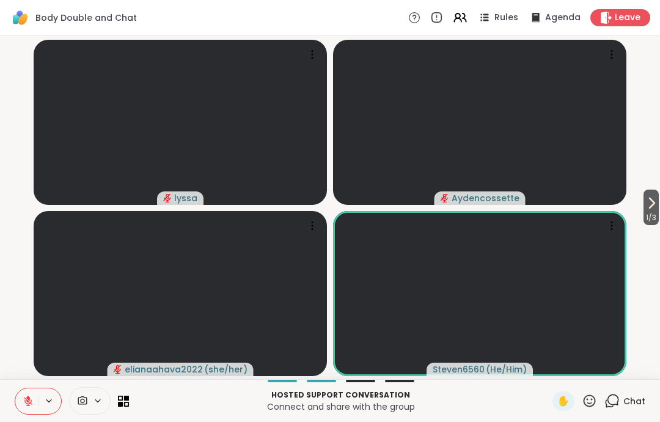
click at [25, 400] on icon at bounding box center [28, 401] width 9 height 9
click at [24, 396] on icon at bounding box center [26, 400] width 11 height 11
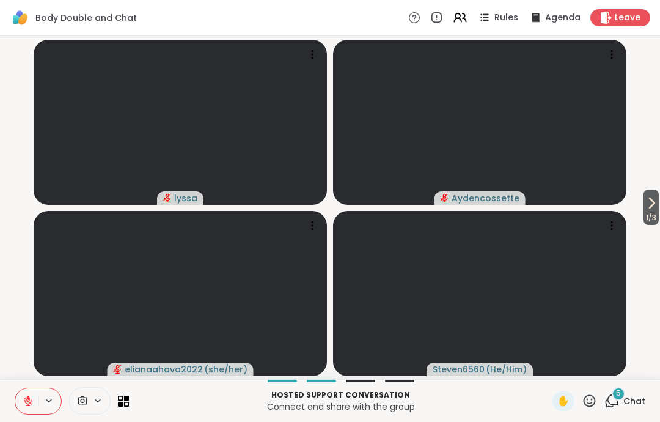
click at [614, 48] on icon at bounding box center [612, 54] width 12 height 12
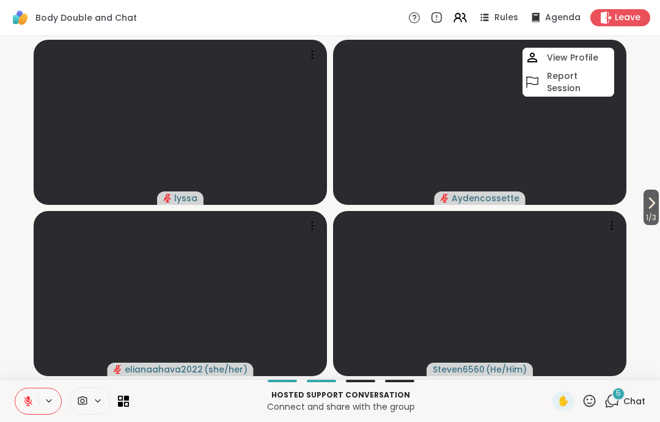
click at [614, 47] on div at bounding box center [611, 54] width 17 height 17
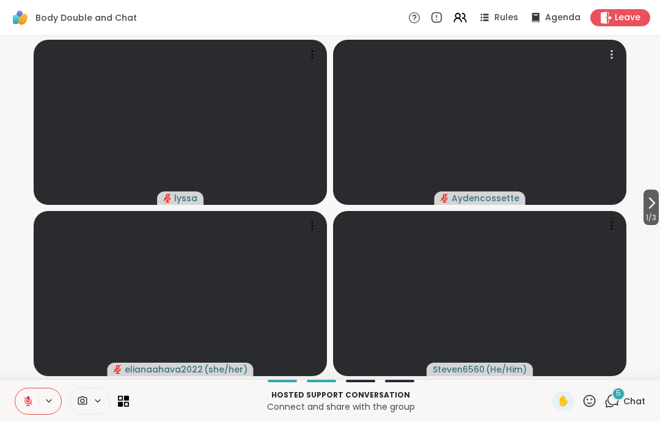
click at [620, 26] on div "Leave" at bounding box center [620, 17] width 60 height 17
click at [619, 42] on video at bounding box center [479, 122] width 293 height 165
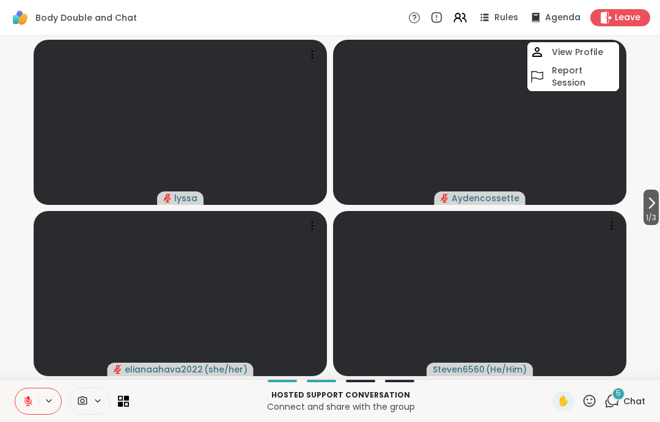
click at [633, 25] on div "Leave" at bounding box center [620, 17] width 60 height 17
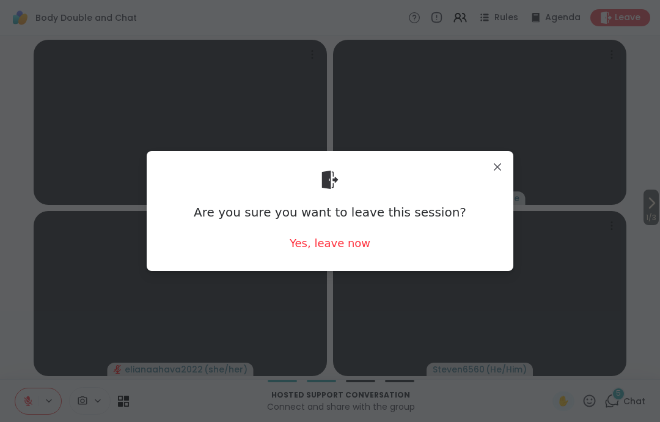
click at [334, 248] on div "Yes, leave now" at bounding box center [330, 242] width 81 height 15
